Goal: Check status

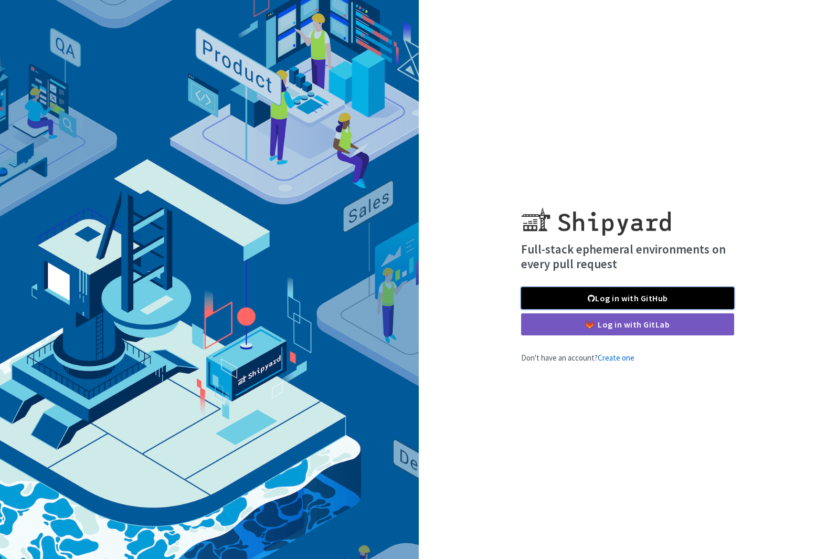
click at [633, 297] on link "Log in with GitHub" at bounding box center [627, 298] width 213 height 22
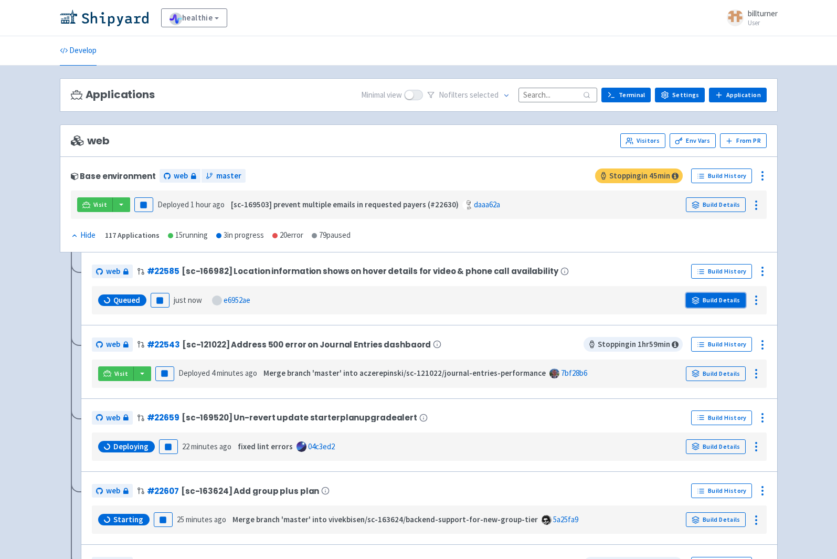
click at [722, 293] on link "Build Details" at bounding box center [716, 300] width 60 height 15
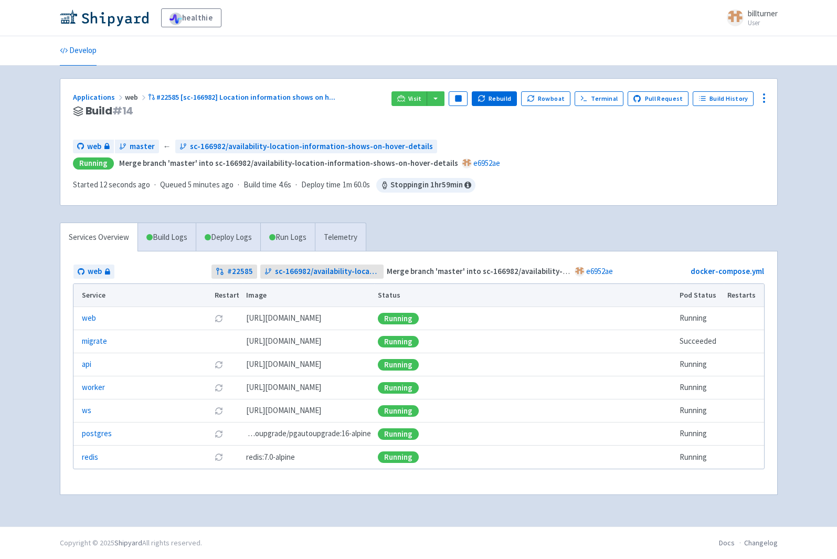
click at [410, 87] on div "Applications web #22585 [sc-166982] Location information shows on h ... Build #…" at bounding box center [418, 142] width 717 height 126
click at [412, 92] on link "Visit" at bounding box center [409, 98] width 36 height 15
